Goal: Transaction & Acquisition: Purchase product/service

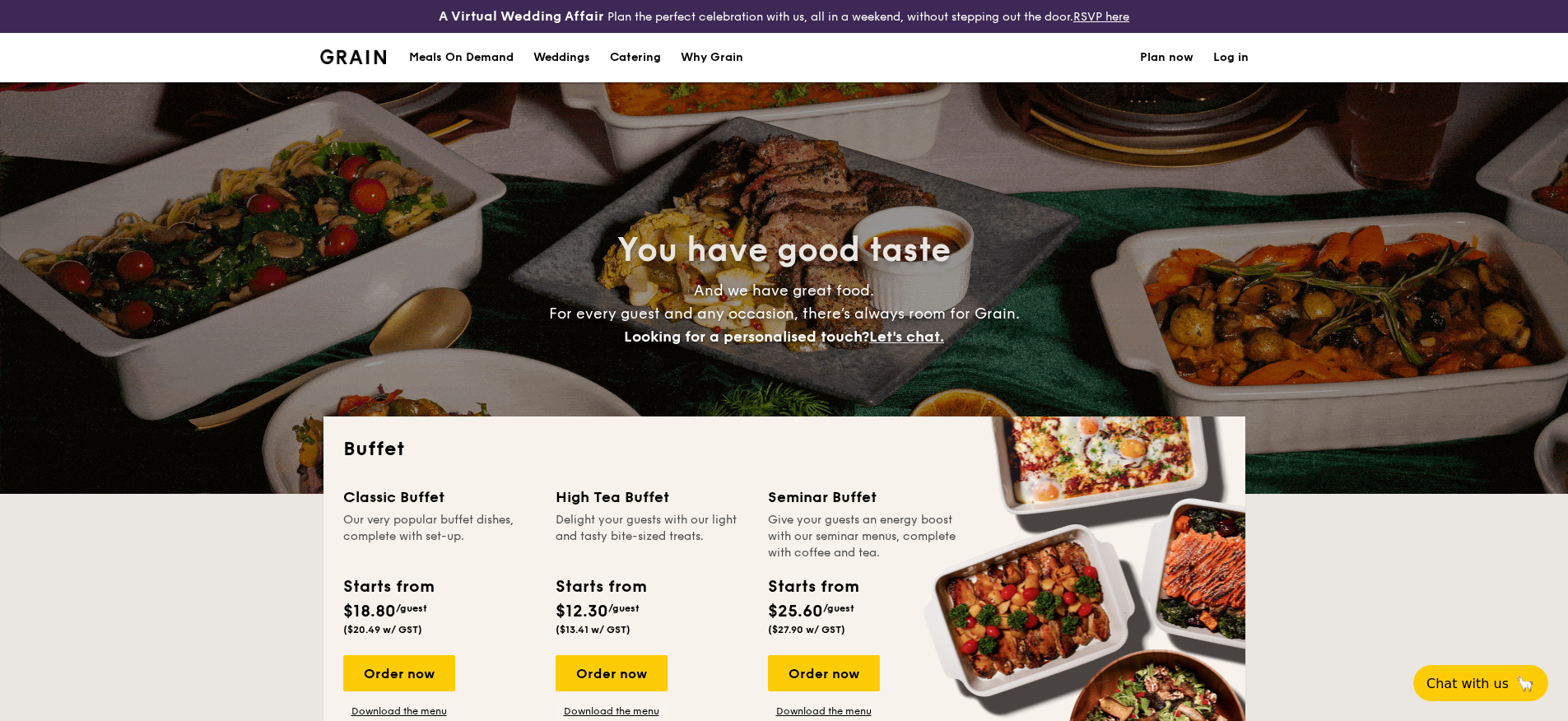
select select
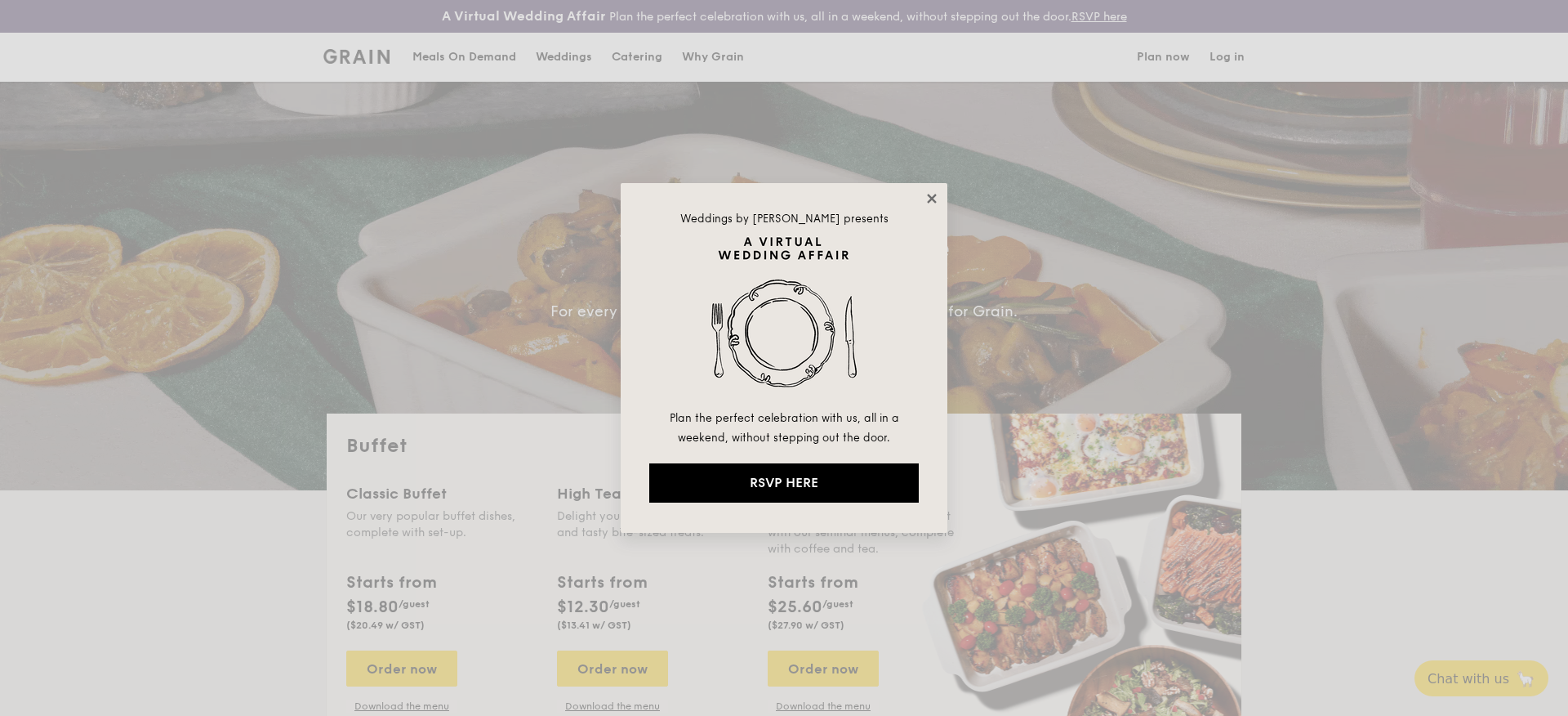
click at [936, 193] on icon at bounding box center [931, 198] width 15 height 15
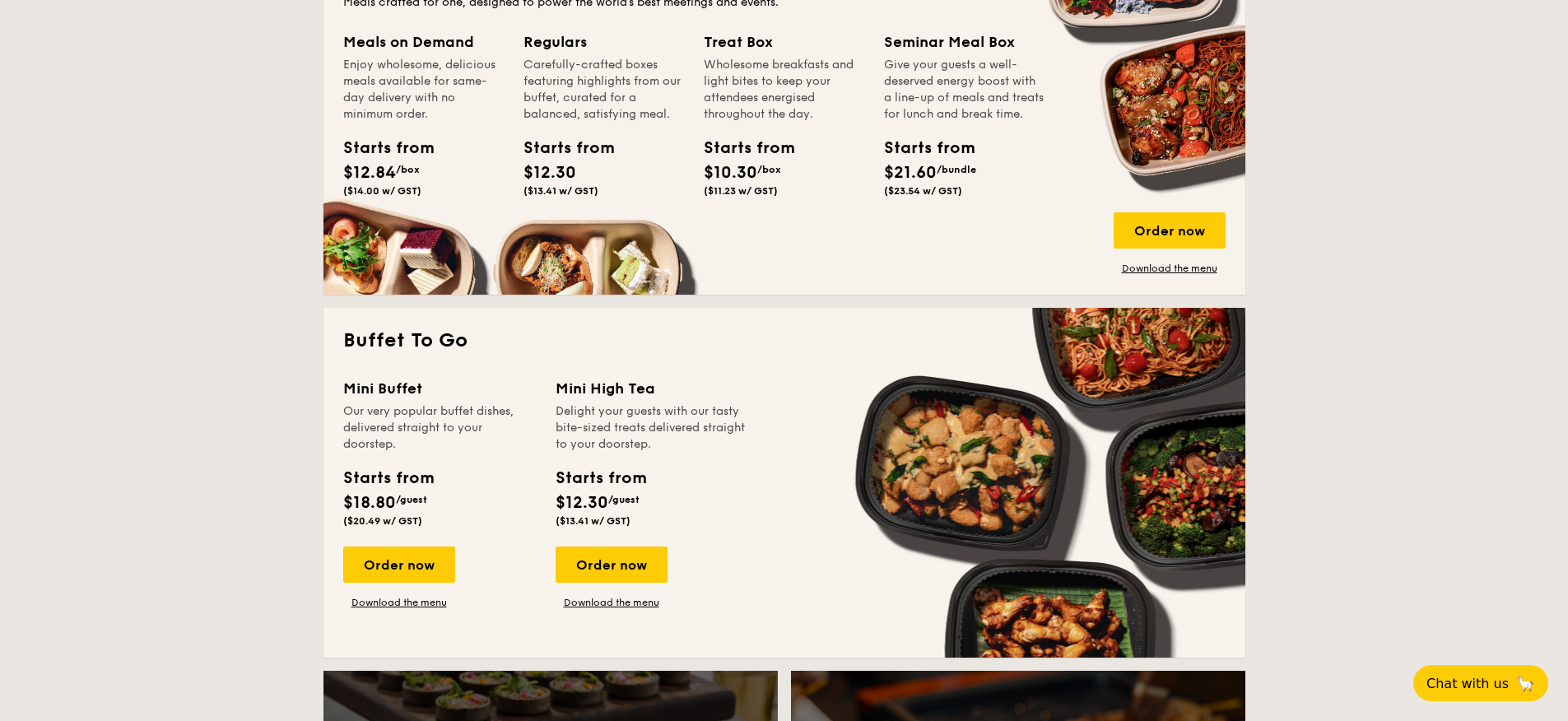
scroll to position [912, 0]
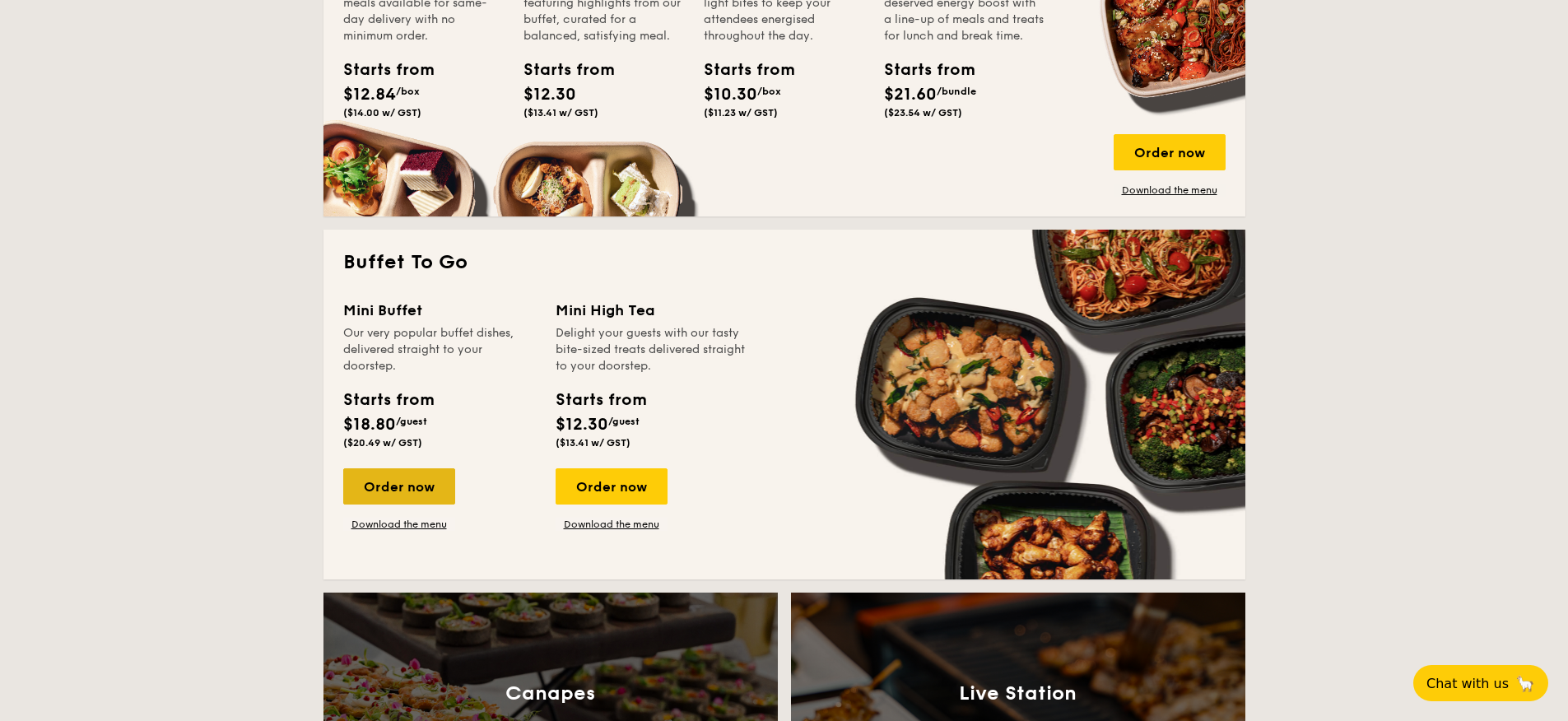
click at [414, 484] on div "Order now" at bounding box center [400, 486] width 112 height 36
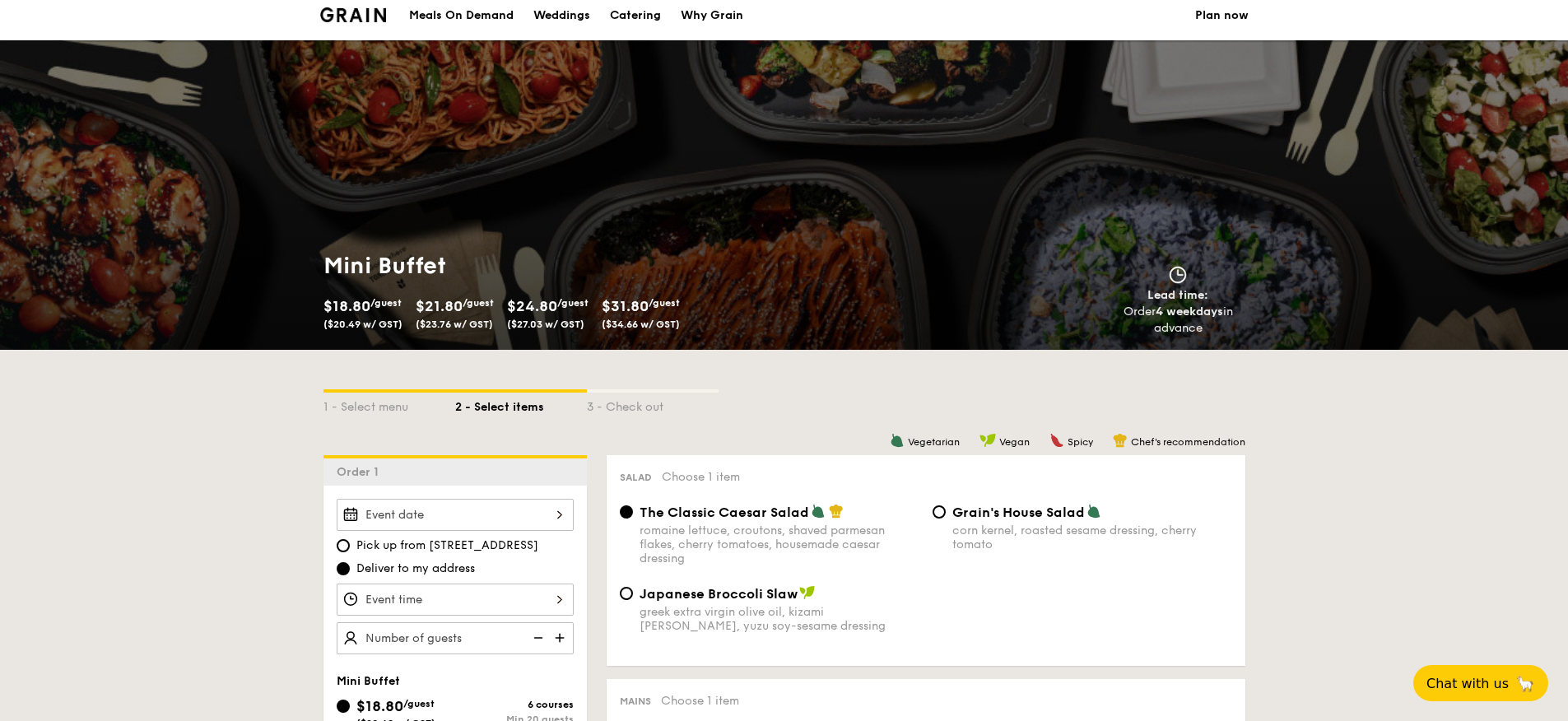
scroll to position [191, 0]
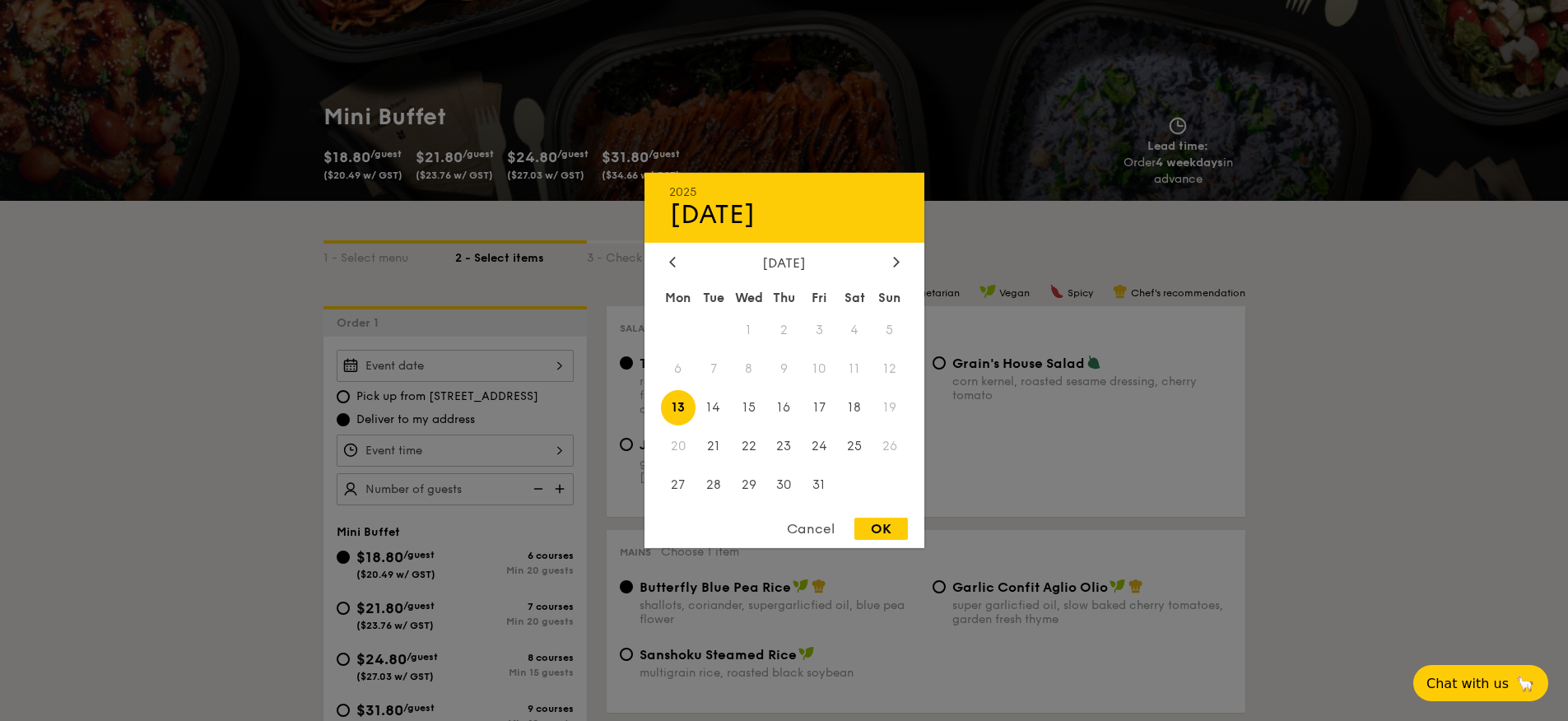
click at [552, 371] on div "2025 Oct [DATE] Tue Wed Thu Fri Sat Sun 1 2 3 4 5 6 7 8 9 10 11 12 13 14 15 16 …" at bounding box center [455, 365] width 237 height 32
click at [885, 265] on div "[DATE]" at bounding box center [784, 263] width 230 height 16
click at [892, 269] on div at bounding box center [896, 263] width 15 height 16
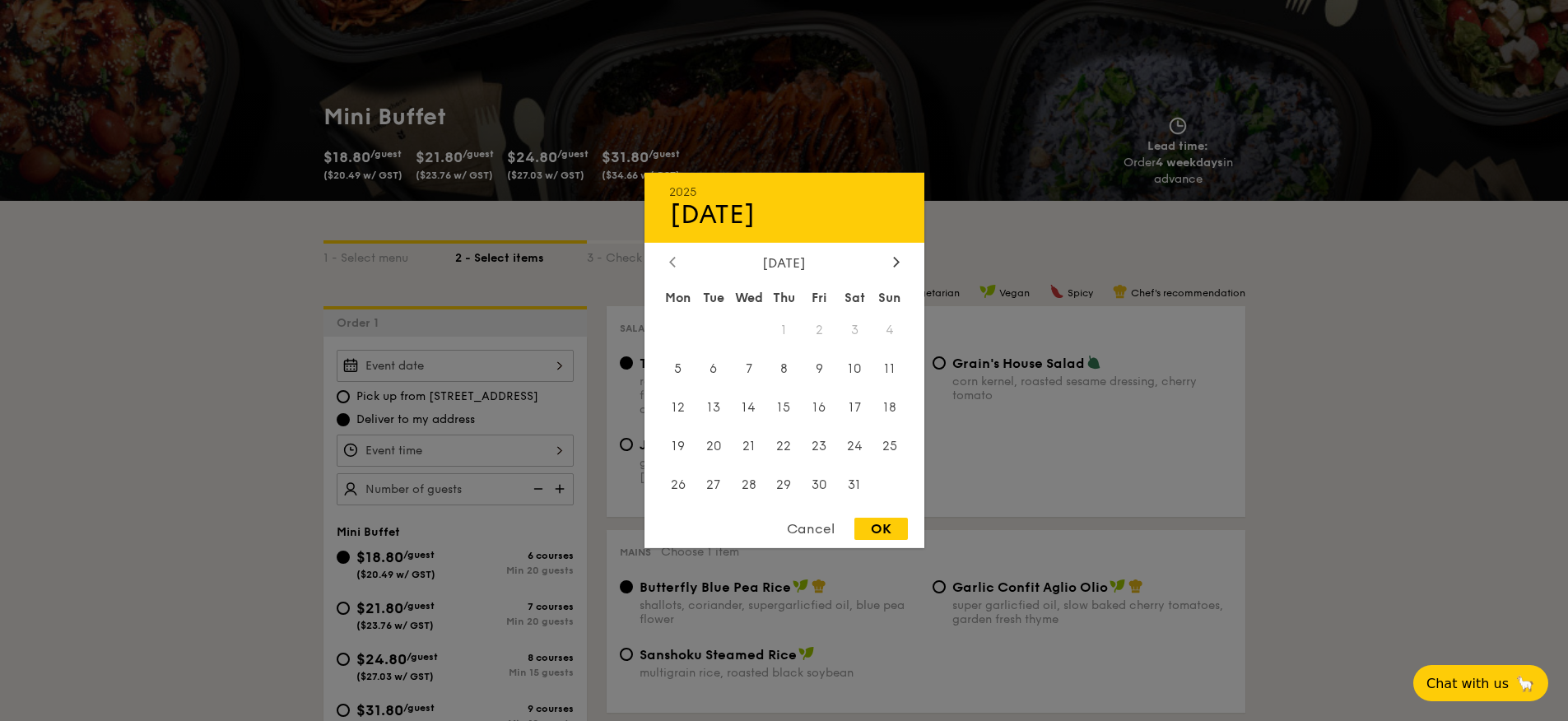
click at [676, 257] on div at bounding box center [672, 263] width 15 height 16
click at [898, 371] on span "14" at bounding box center [890, 369] width 35 height 35
click at [895, 357] on span "14" at bounding box center [890, 369] width 35 height 35
click at [895, 393] on span "21" at bounding box center [890, 407] width 35 height 35
click at [887, 417] on span "21" at bounding box center [890, 407] width 35 height 35
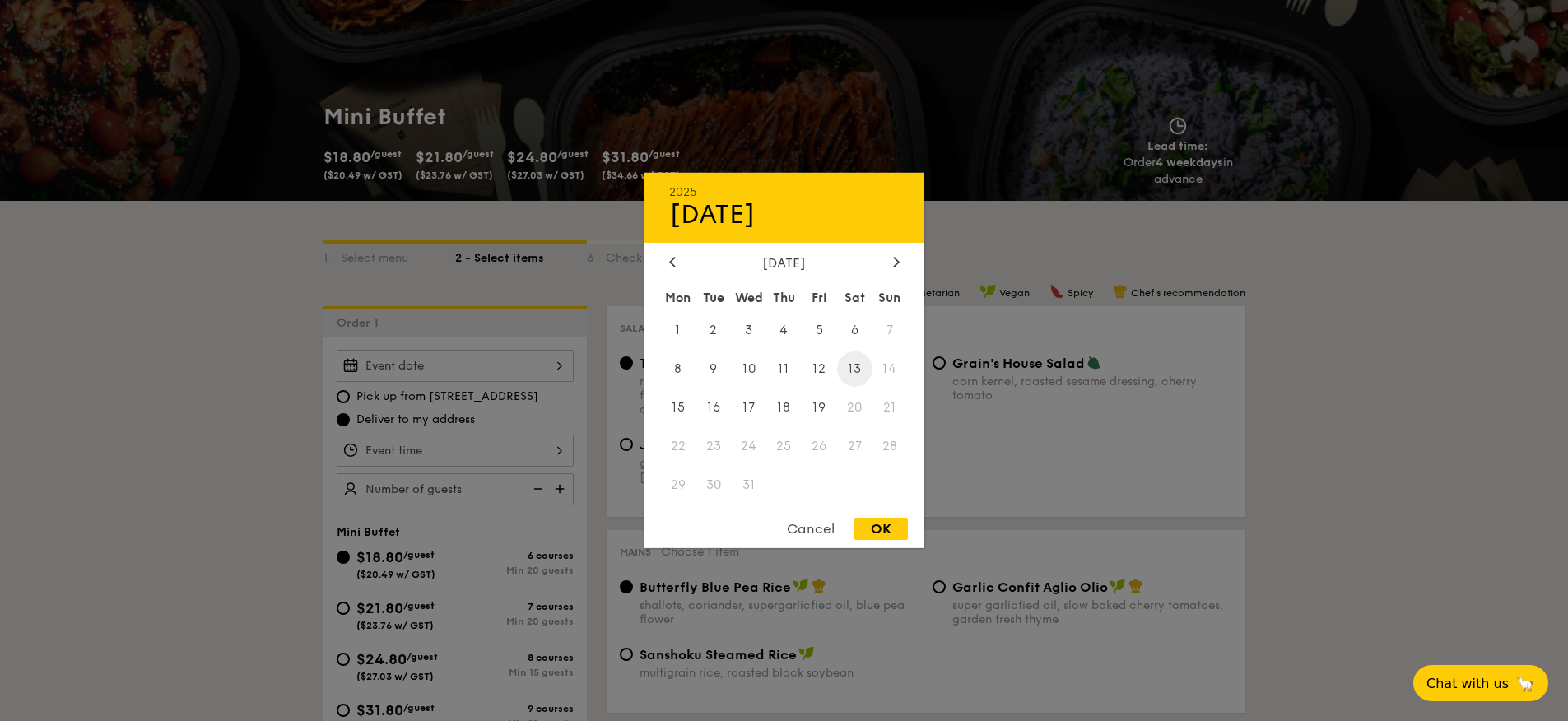
click at [863, 378] on span "13" at bounding box center [854, 369] width 35 height 35
click at [822, 520] on div "Cancel" at bounding box center [811, 528] width 81 height 23
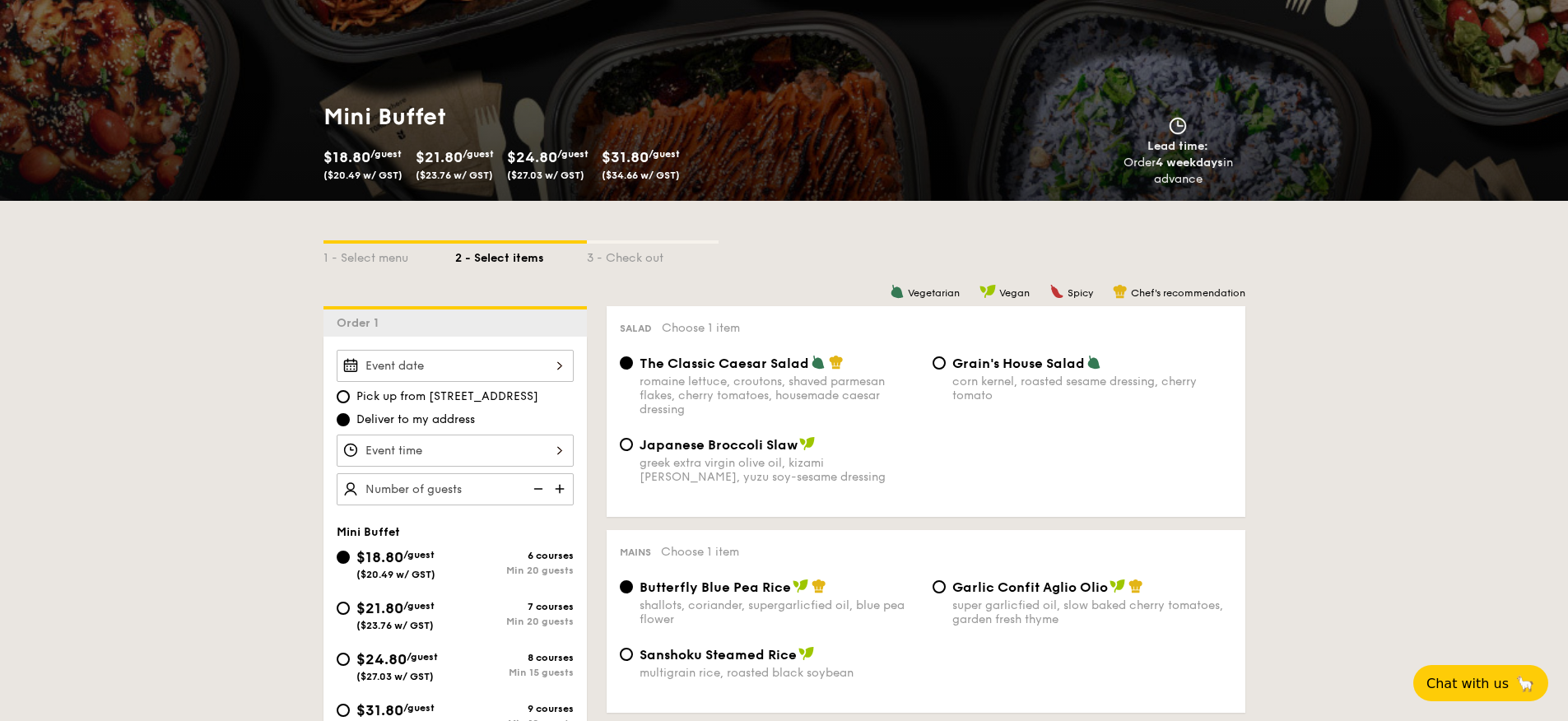
click at [414, 398] on span "Pick up from [STREET_ADDRESS]" at bounding box center [447, 396] width 182 height 17
click at [349, 398] on input "Pick up from [STREET_ADDRESS]" at bounding box center [343, 395] width 13 height 13
radio input "true"
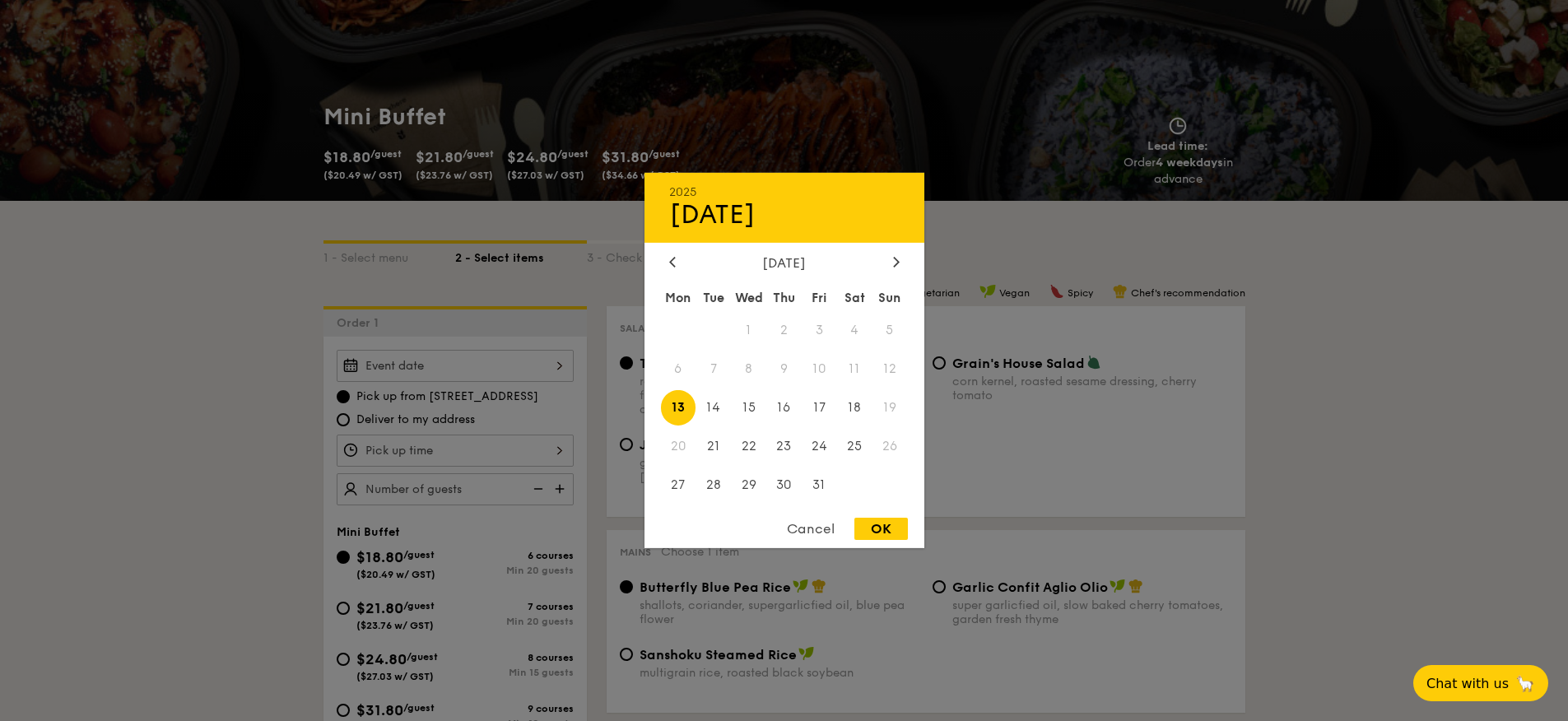
click at [470, 354] on div "2025 Oct [DATE] Tue Wed Thu Fri Sat Sun 1 2 3 4 5 6 7 8 9 10 11 12 13 14 15 16 …" at bounding box center [455, 365] width 237 height 32
click at [893, 414] on span "19" at bounding box center [890, 407] width 35 height 35
click at [802, 522] on div "Cancel" at bounding box center [811, 528] width 81 height 23
